Goal: Task Accomplishment & Management: Manage account settings

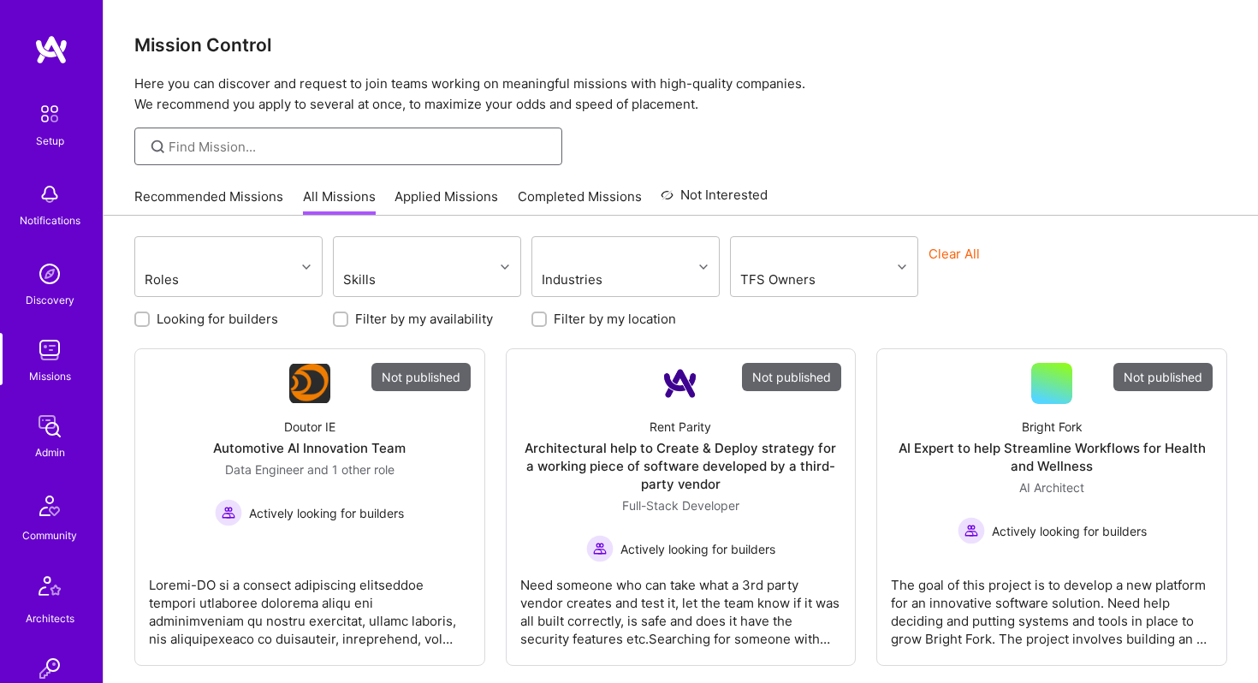
click at [253, 139] on input at bounding box center [359, 147] width 381 height 18
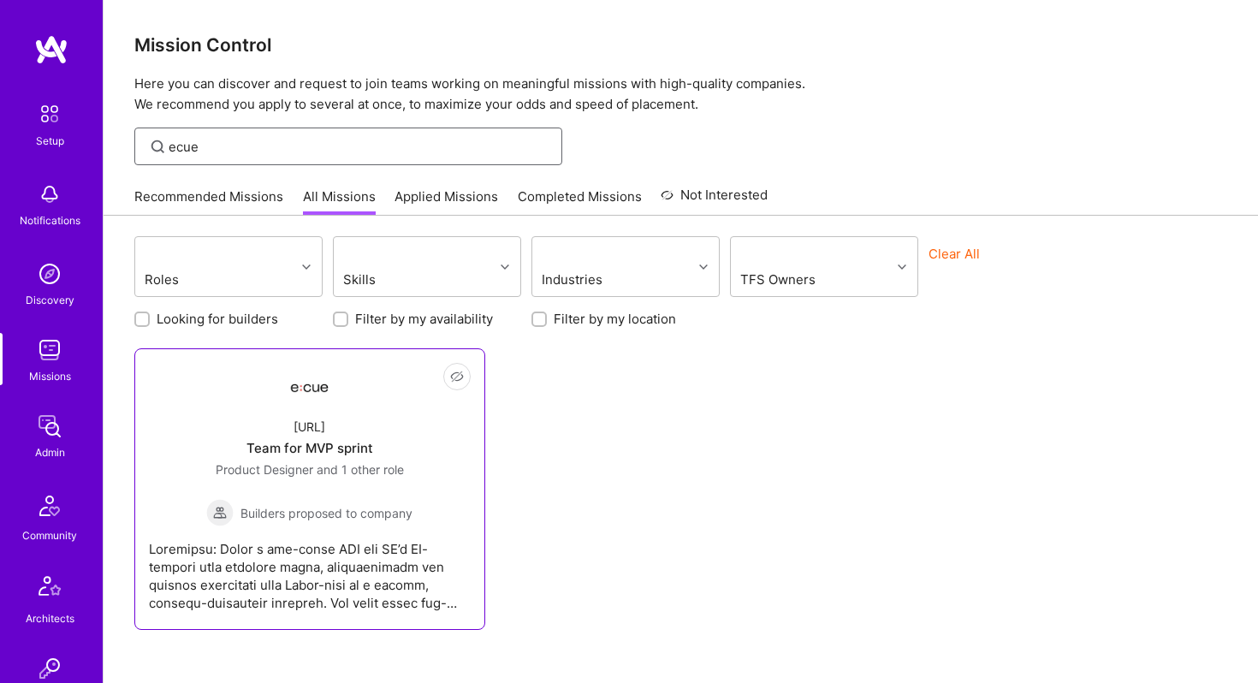
type input "ecue"
click at [324, 443] on div "Team for MVP sprint" at bounding box center [310, 448] width 127 height 18
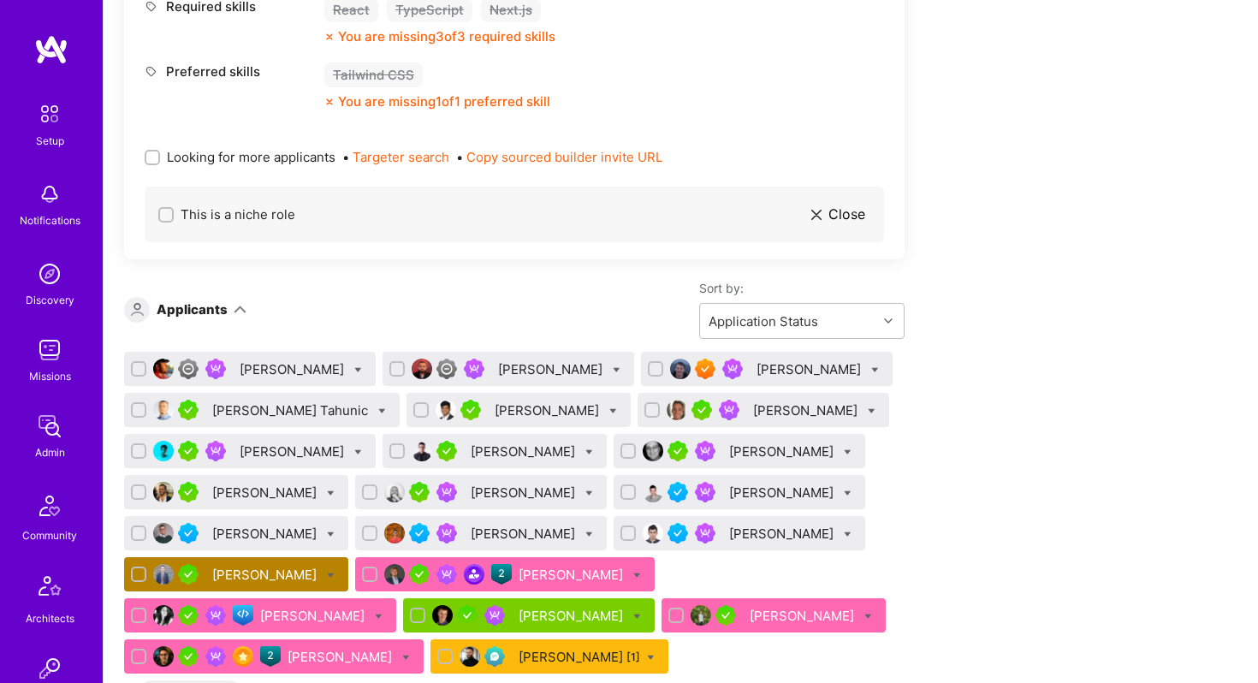
scroll to position [2194, 0]
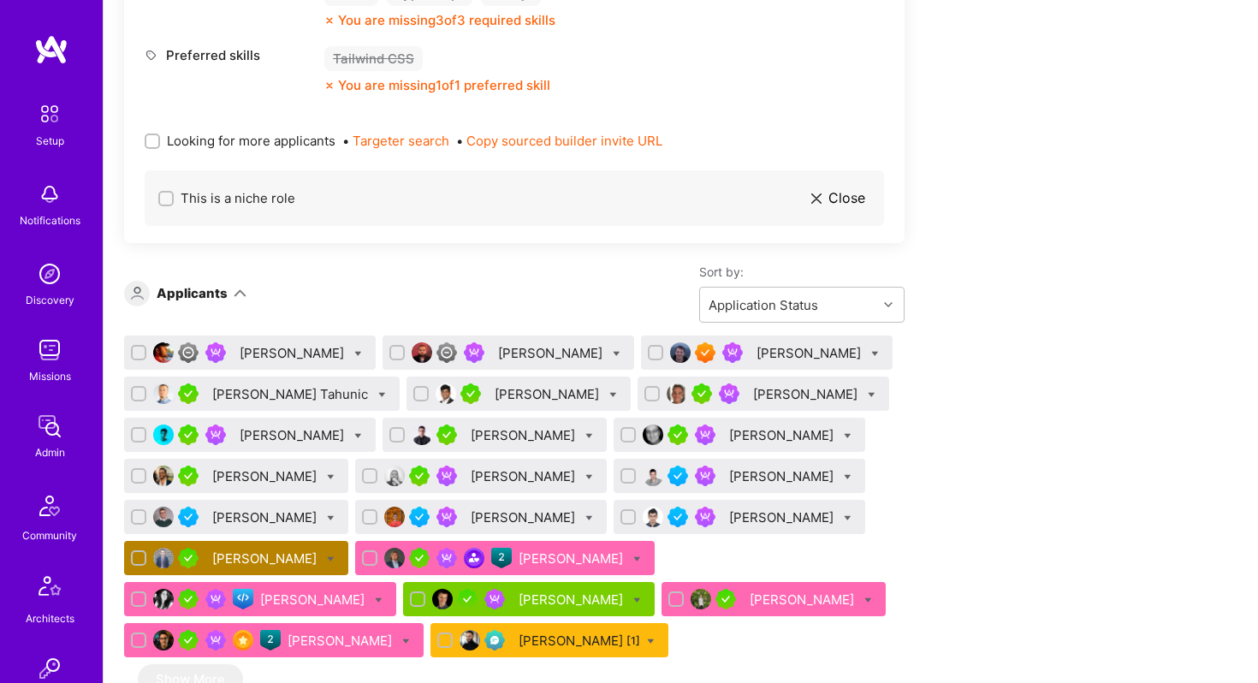
click at [320, 568] on div "Tom Lesperance" at bounding box center [266, 559] width 108 height 18
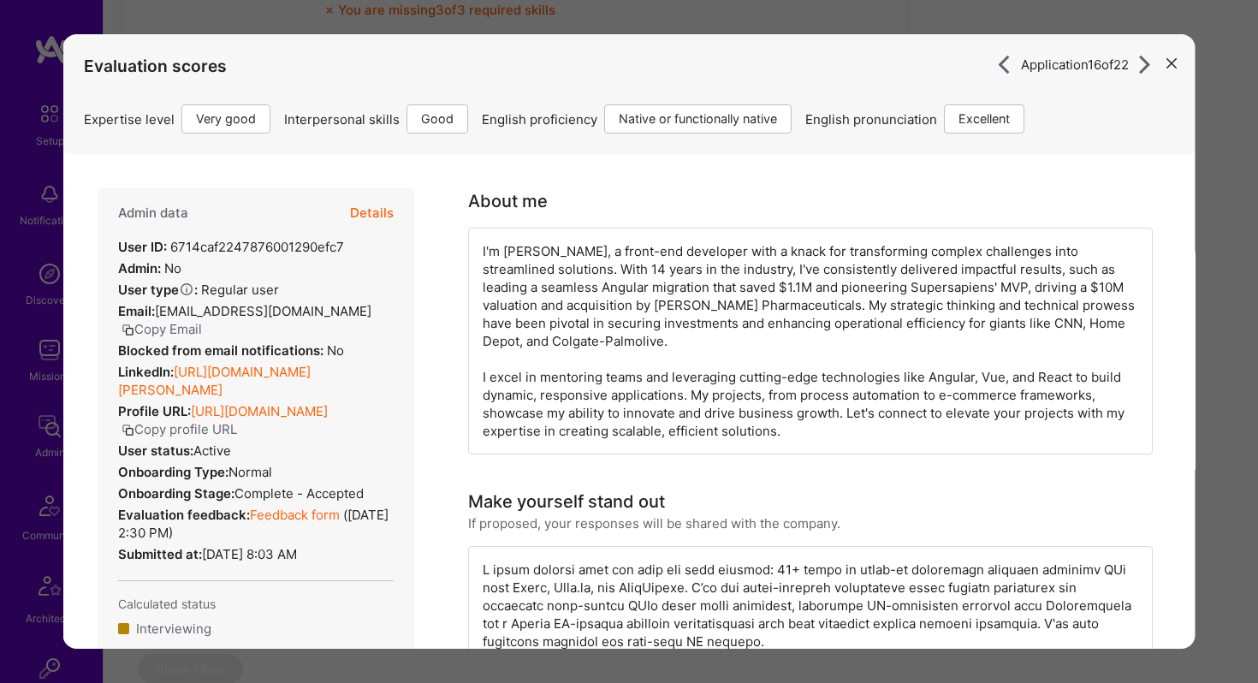
scroll to position [2184, 0]
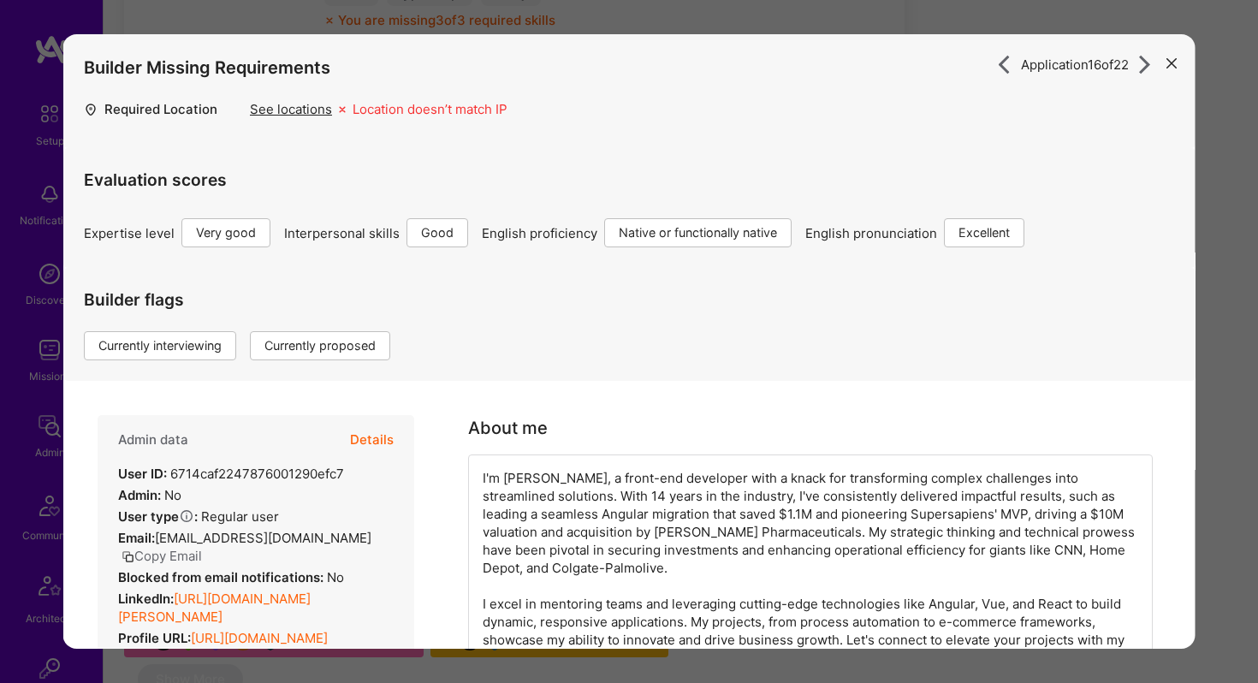
click at [381, 441] on button "Details" at bounding box center [372, 440] width 44 height 50
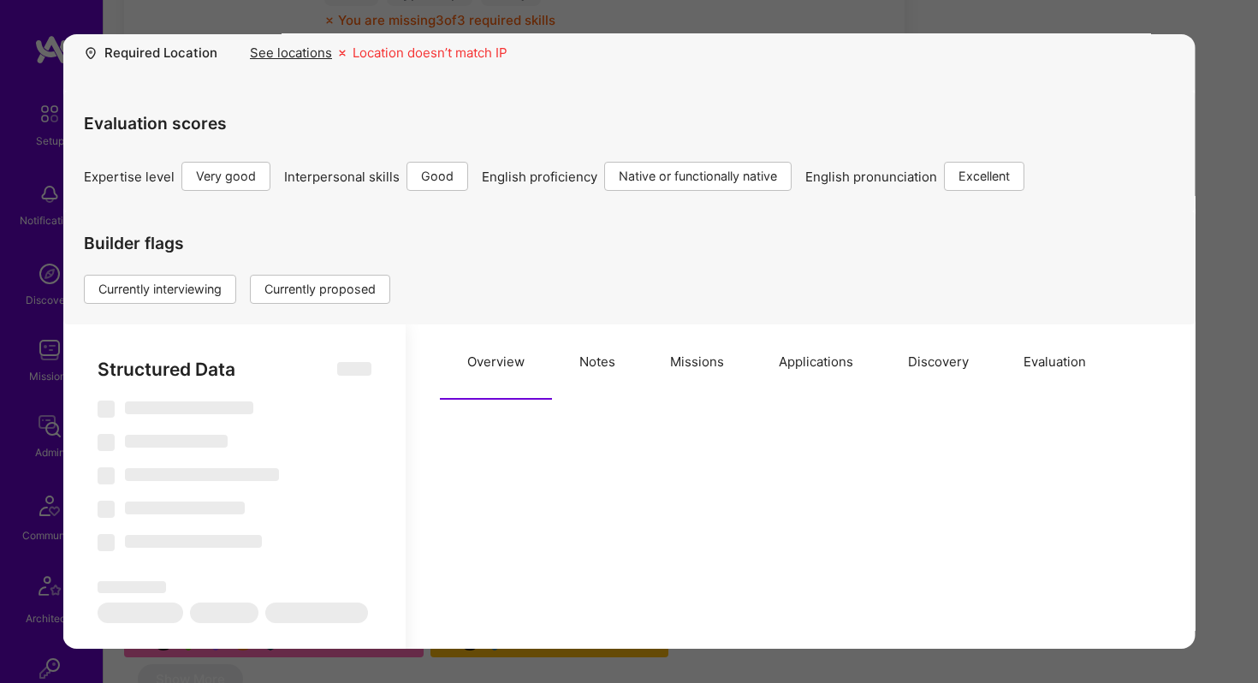
scroll to position [58, 0]
select select "Right Now"
select select "5"
select select "4"
select select "7"
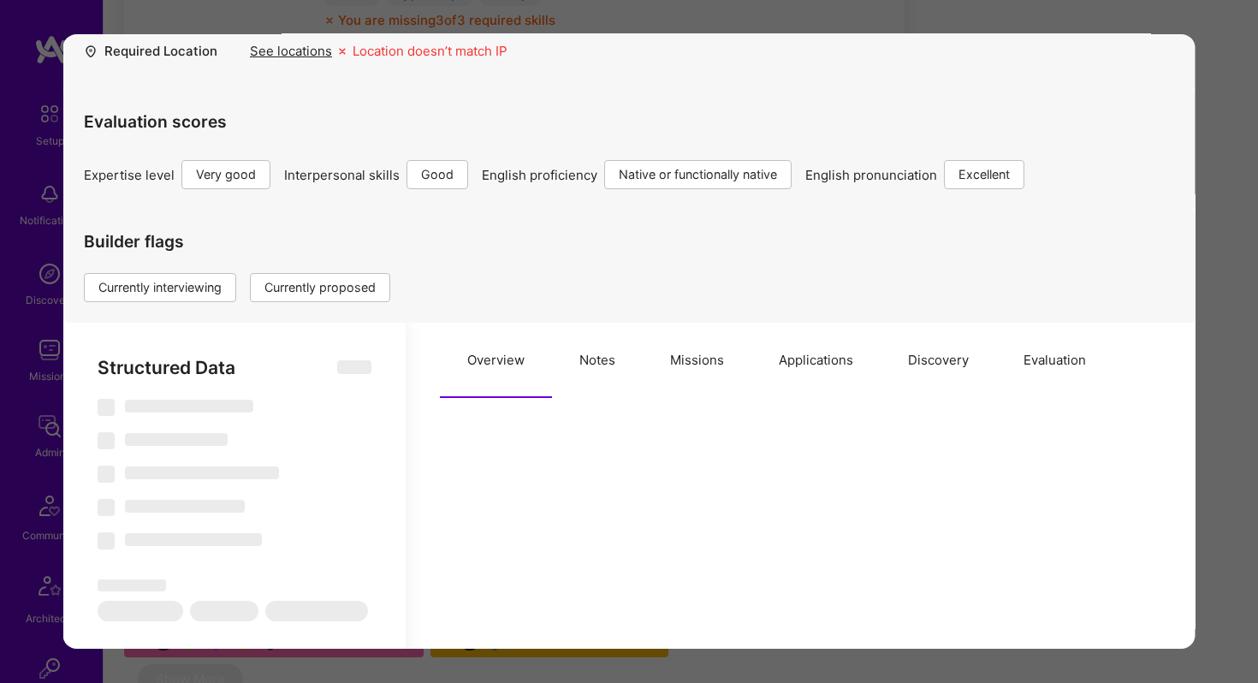
select select "7"
select select "US"
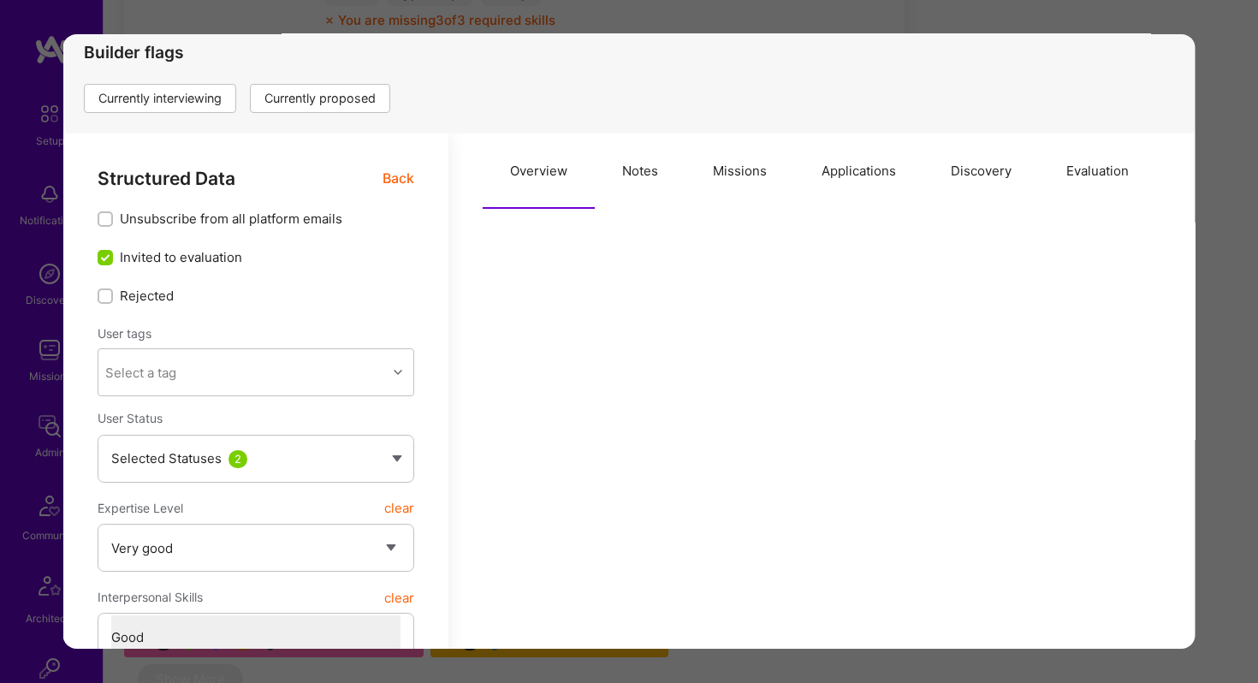
scroll to position [272, 0]
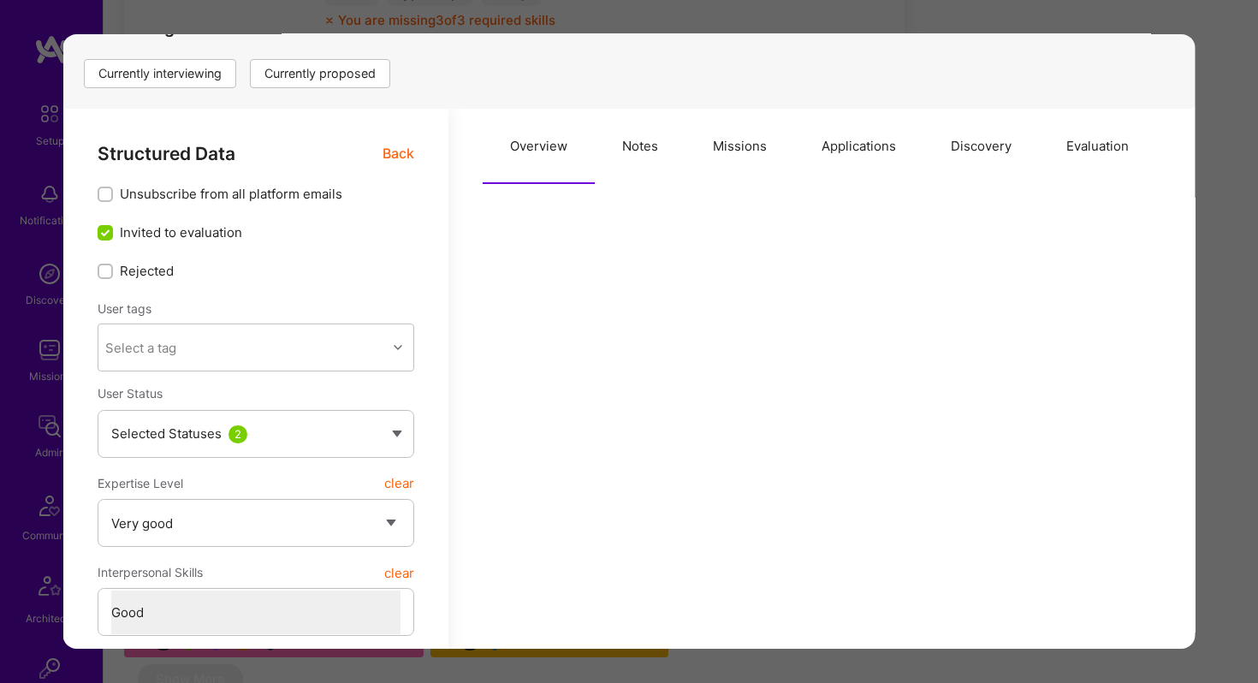
click at [886, 143] on button "Applications" at bounding box center [858, 146] width 129 height 75
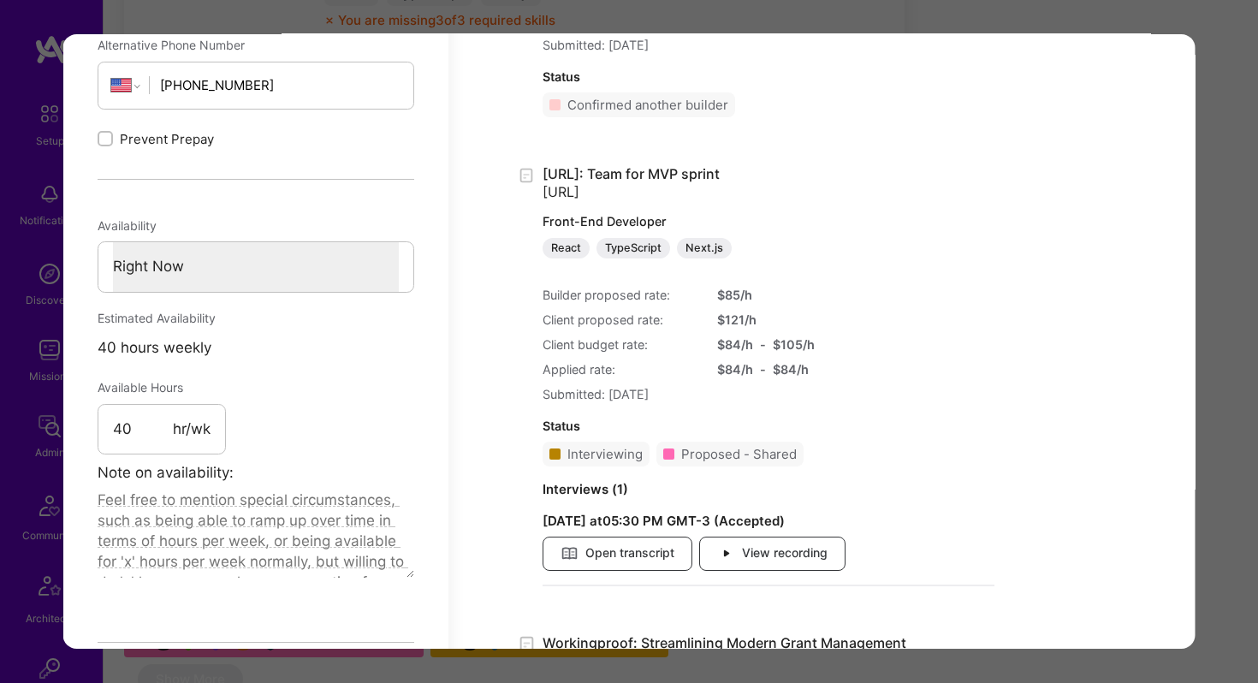
scroll to position [1103, 0]
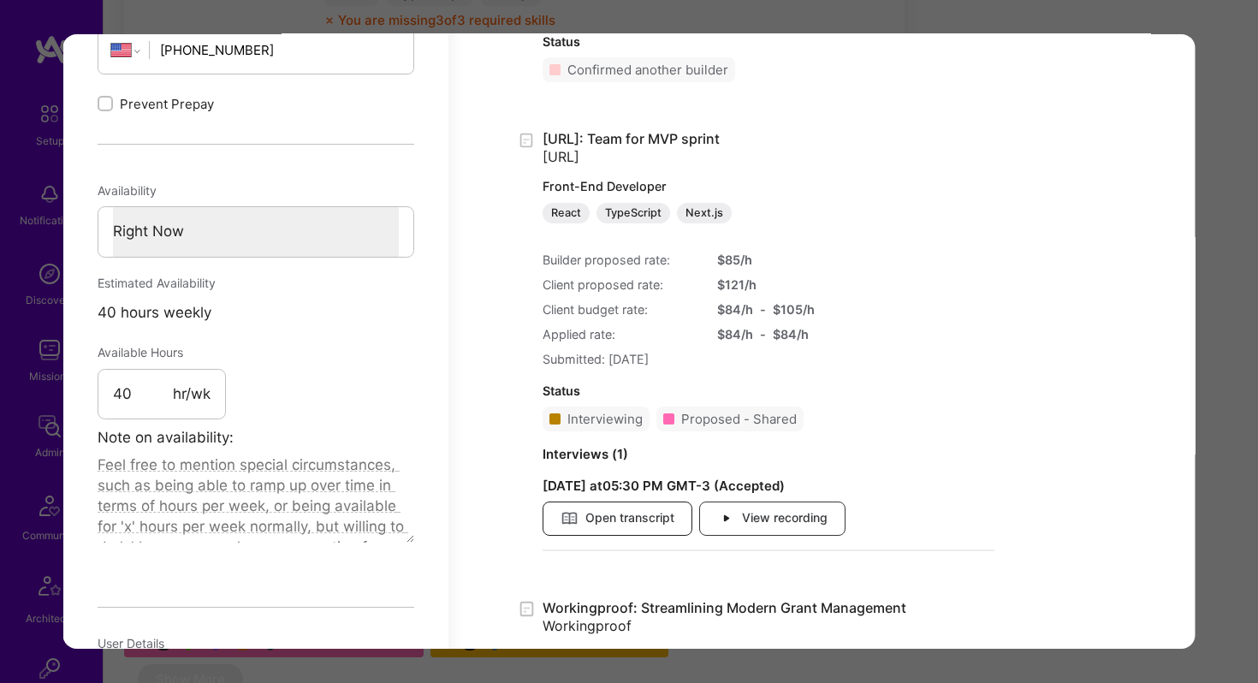
click at [627, 524] on span "Open transcript" at bounding box center [618, 518] width 114 height 19
click at [769, 514] on span "View recording" at bounding box center [772, 518] width 110 height 19
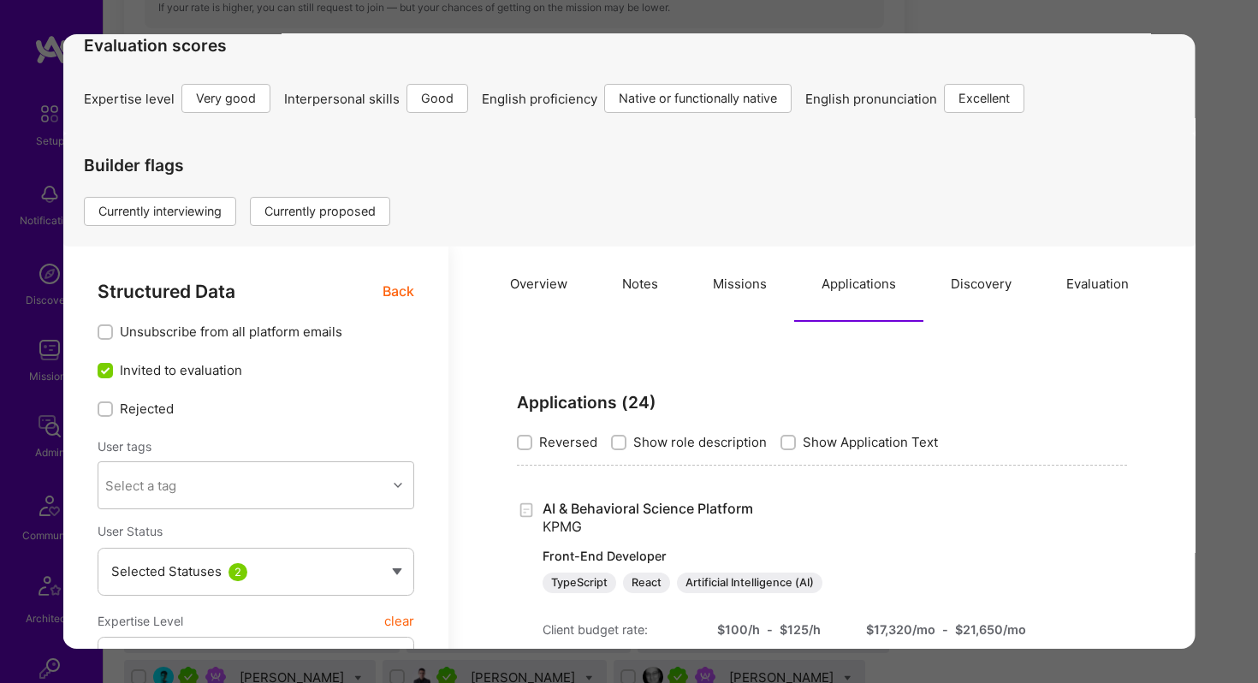
scroll to position [9, 0]
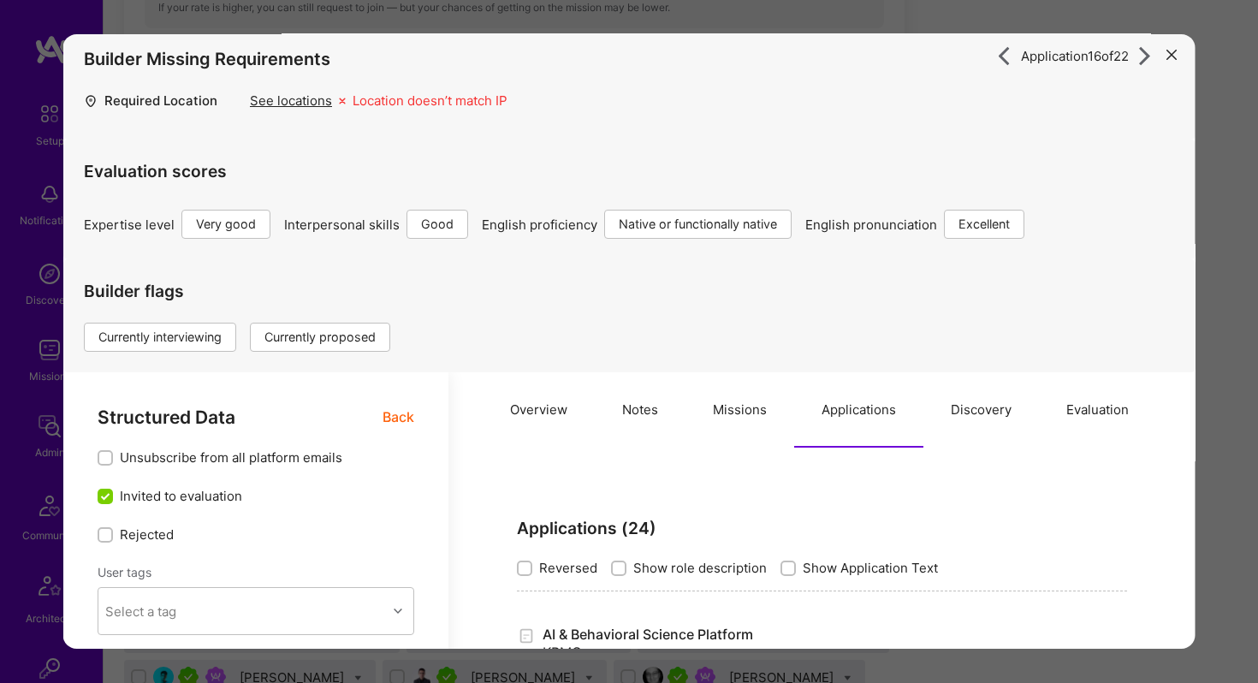
click at [1169, 50] on icon "modal" at bounding box center [1172, 55] width 10 height 10
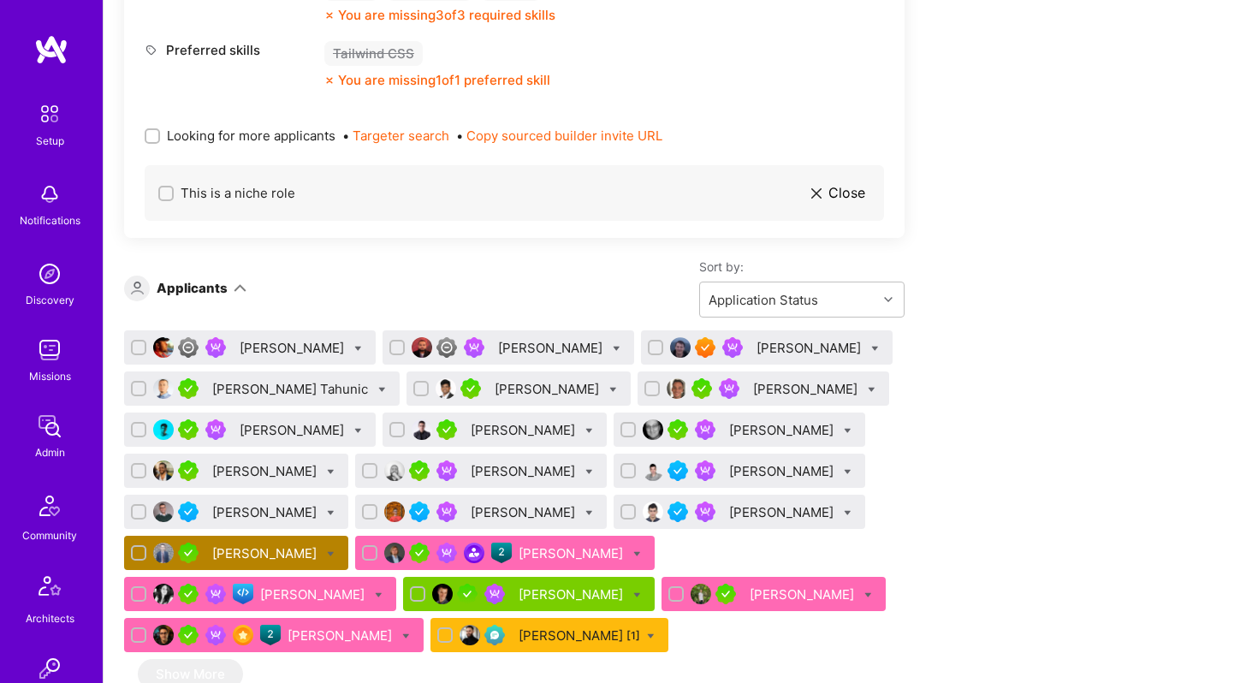
scroll to position [2196, 0]
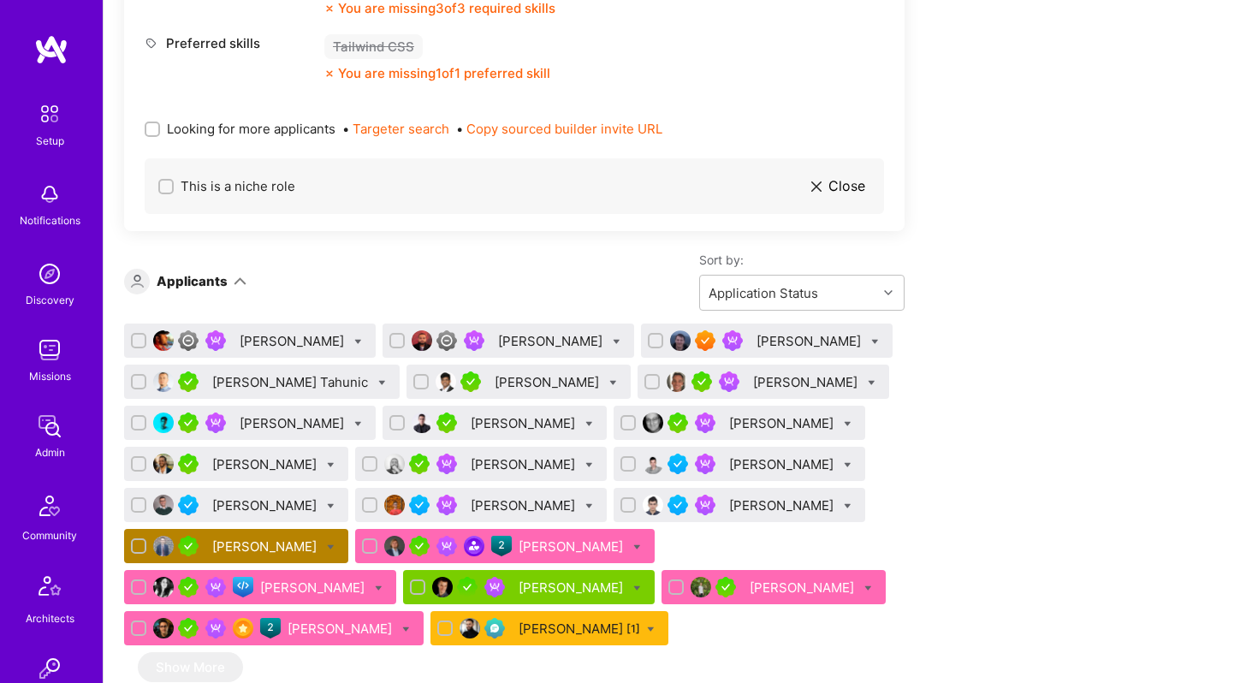
click at [320, 556] on div "Tom Lesperance" at bounding box center [266, 547] width 108 height 18
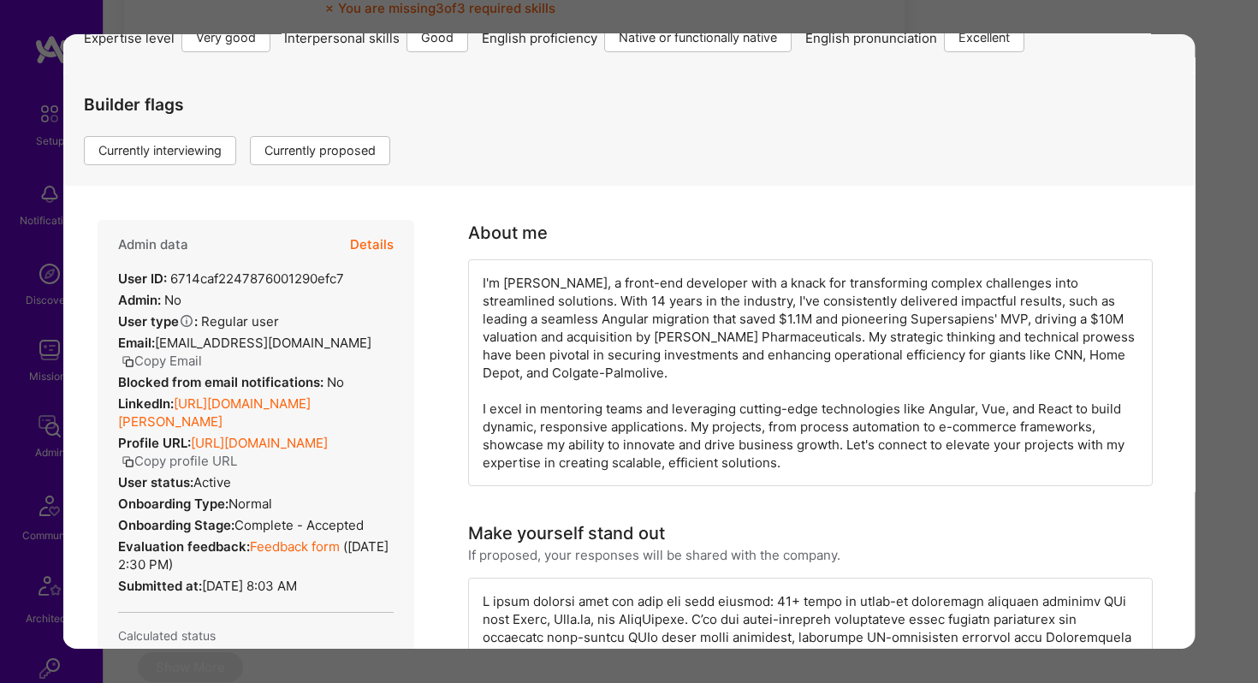
scroll to position [196, 0]
click at [130, 362] on icon "modal" at bounding box center [128, 361] width 13 height 13
